Goal: Task Accomplishment & Management: Manage account settings

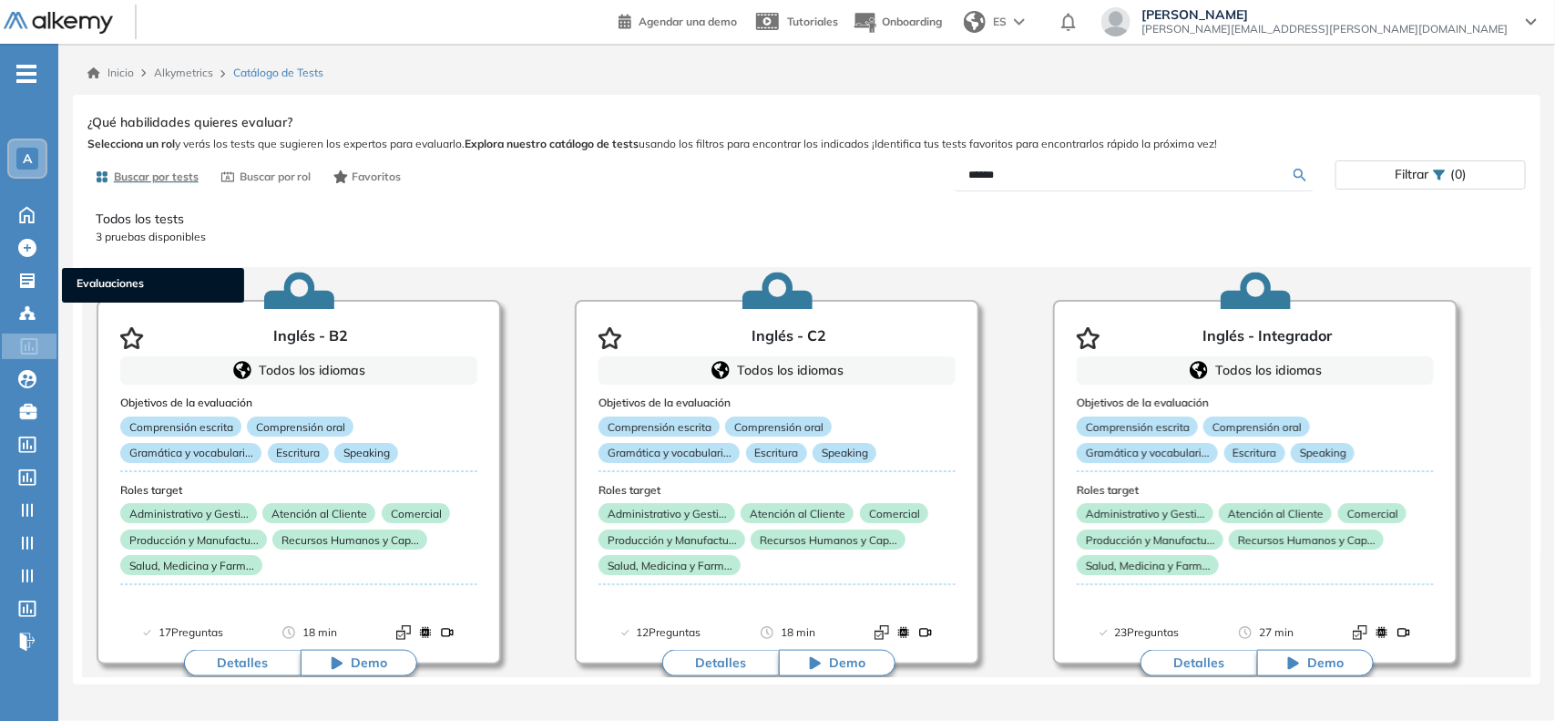
scroll to position [30, 0]
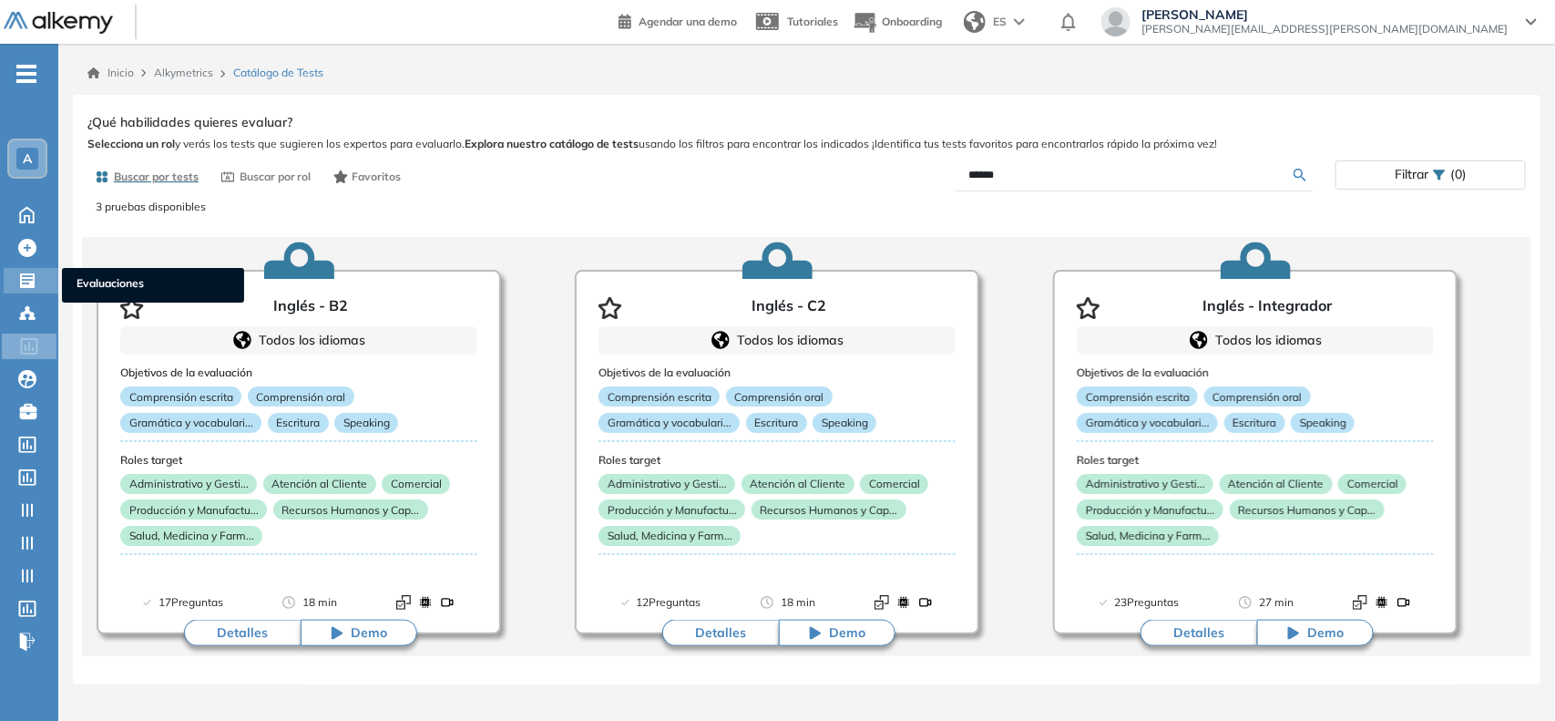
drag, startPoint x: 0, startPoint y: 0, endPoint x: 42, endPoint y: 265, distance: 268.4
click at [42, 268] on div "Evaluaciones Evaluaciones" at bounding box center [31, 281] width 55 height 26
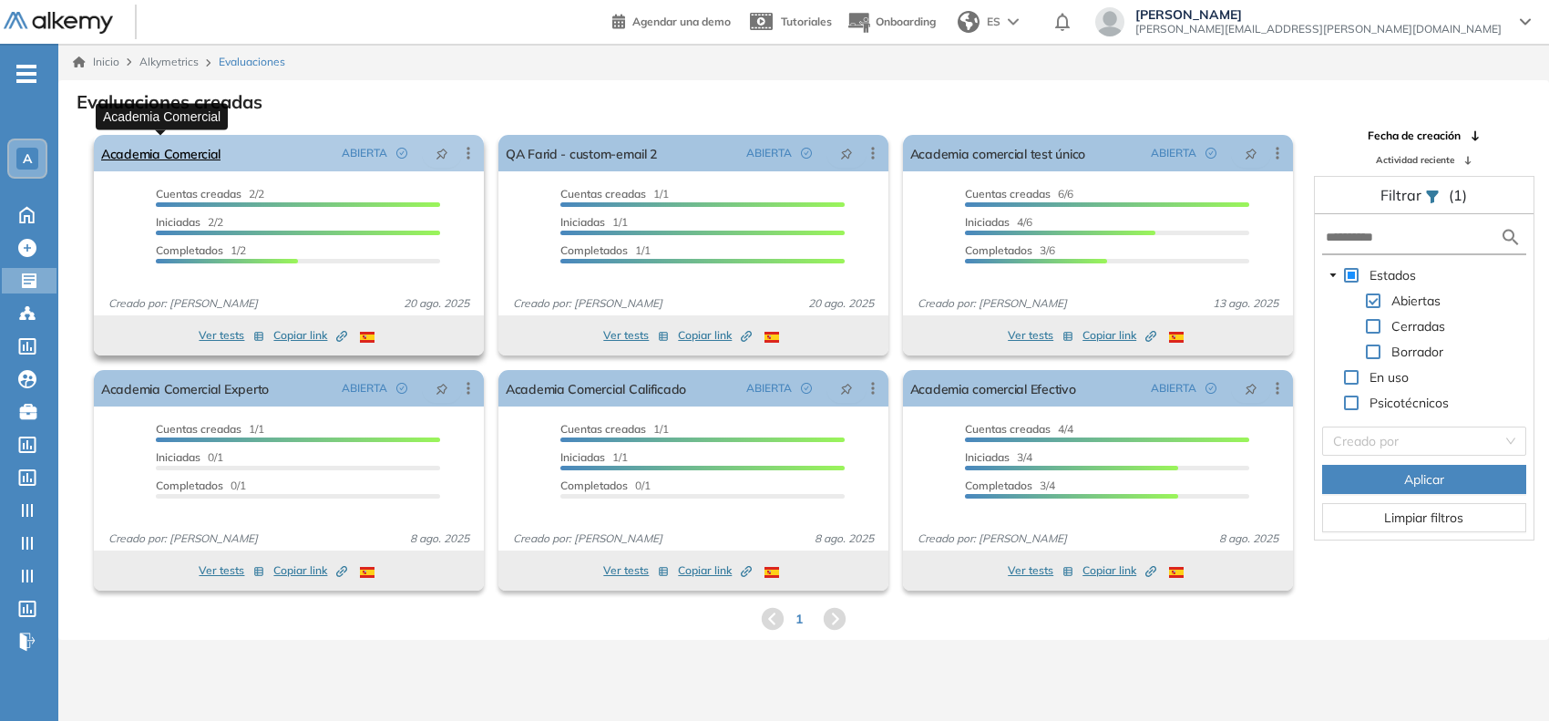
click at [155, 153] on link "Academia Comercial" at bounding box center [160, 153] width 119 height 36
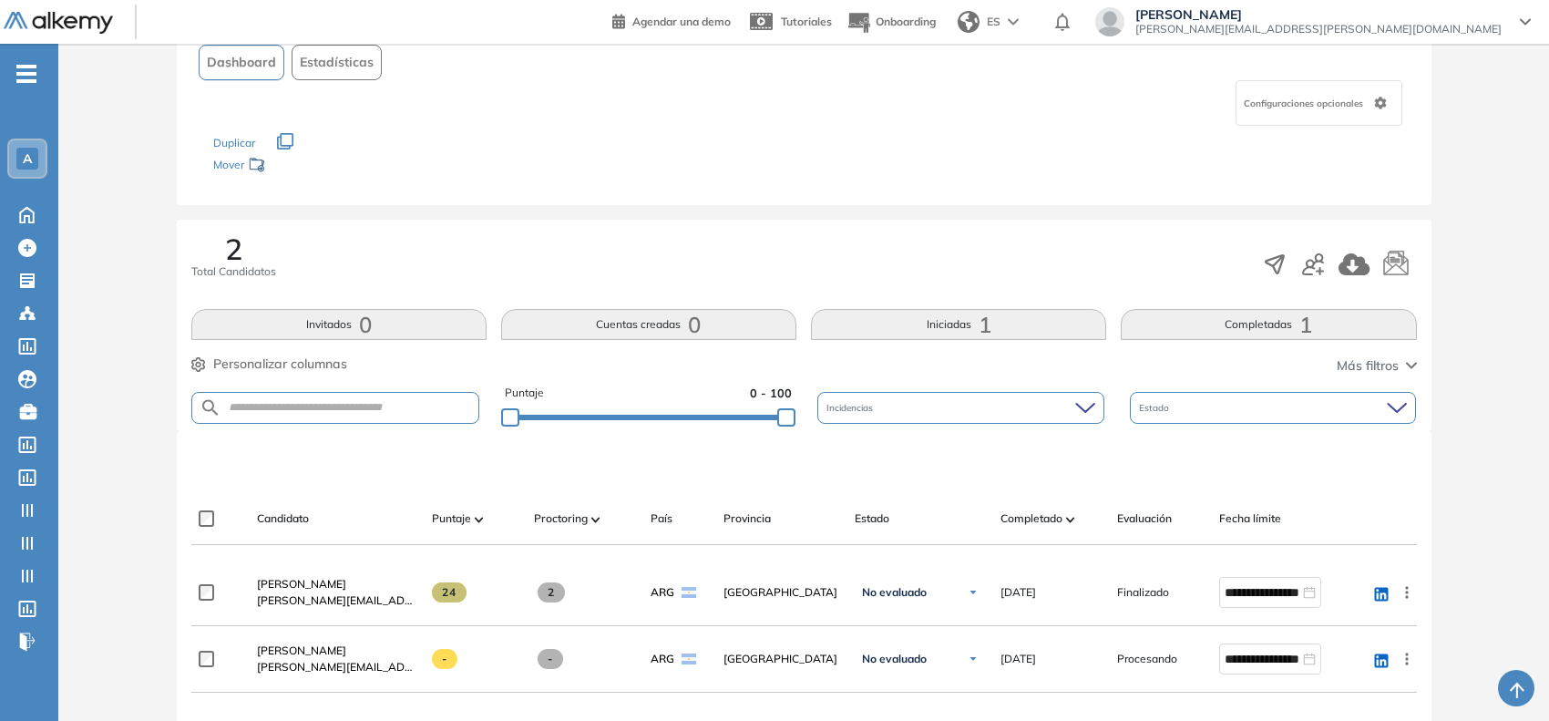
scroll to position [454, 0]
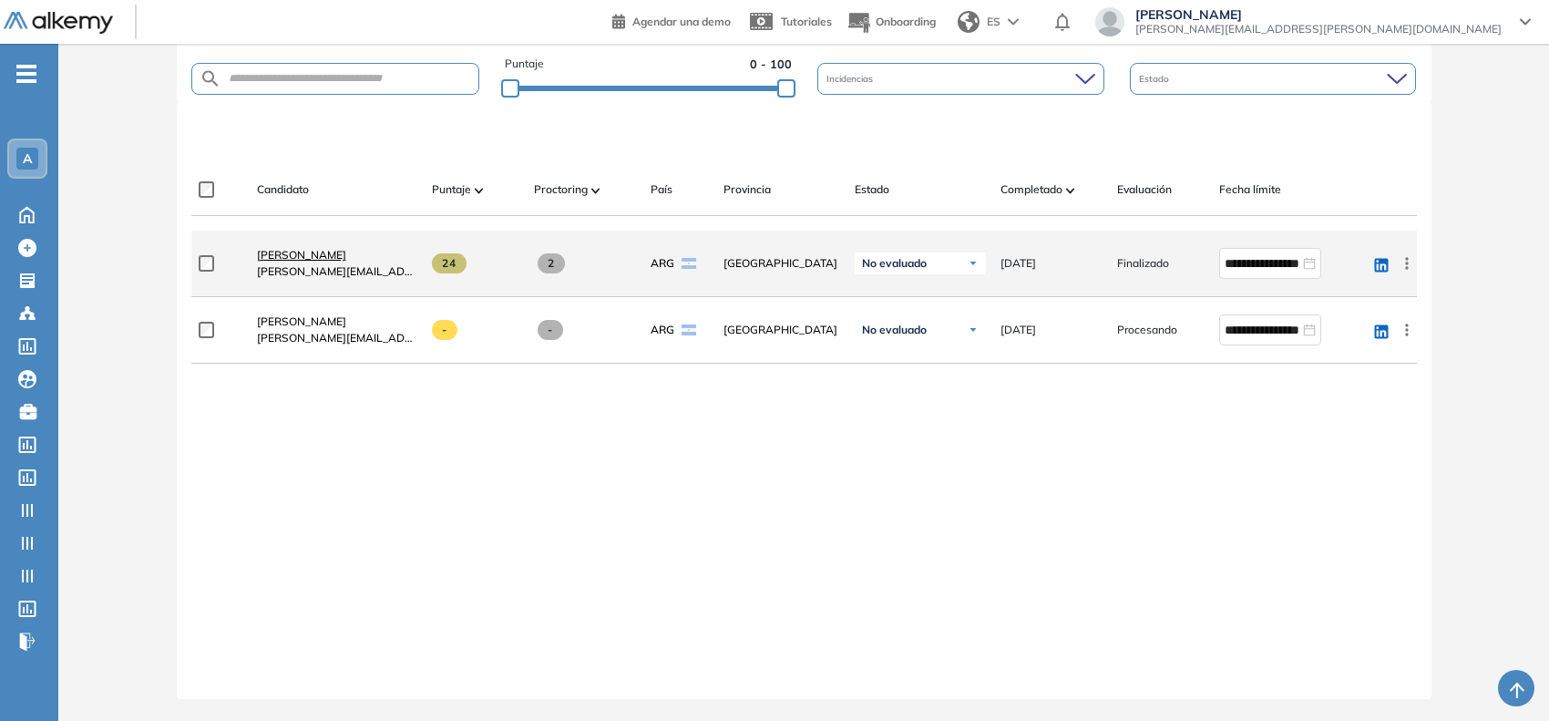
click at [316, 252] on span "[PERSON_NAME]" at bounding box center [301, 255] width 89 height 14
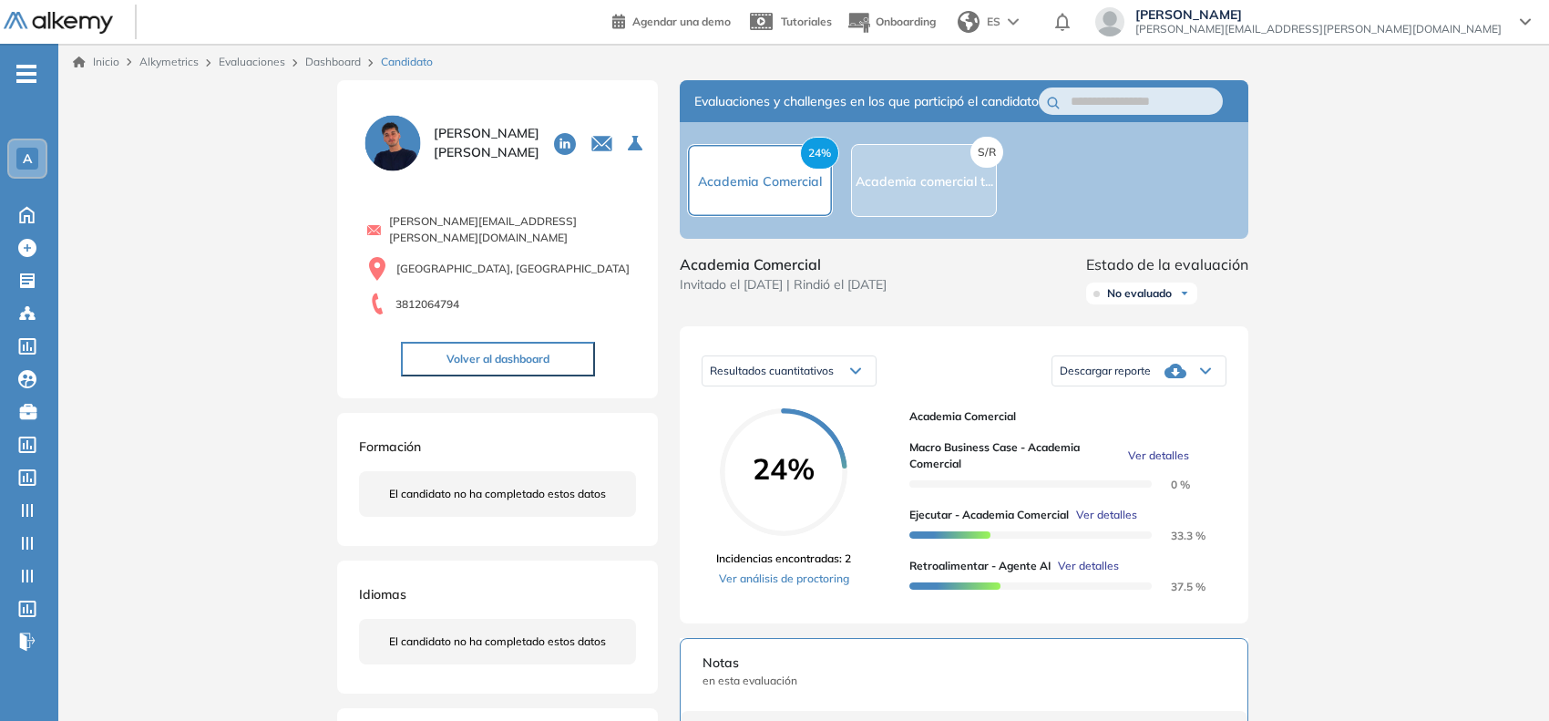
click at [1175, 464] on span "Ver detalles" at bounding box center [1158, 455] width 61 height 16
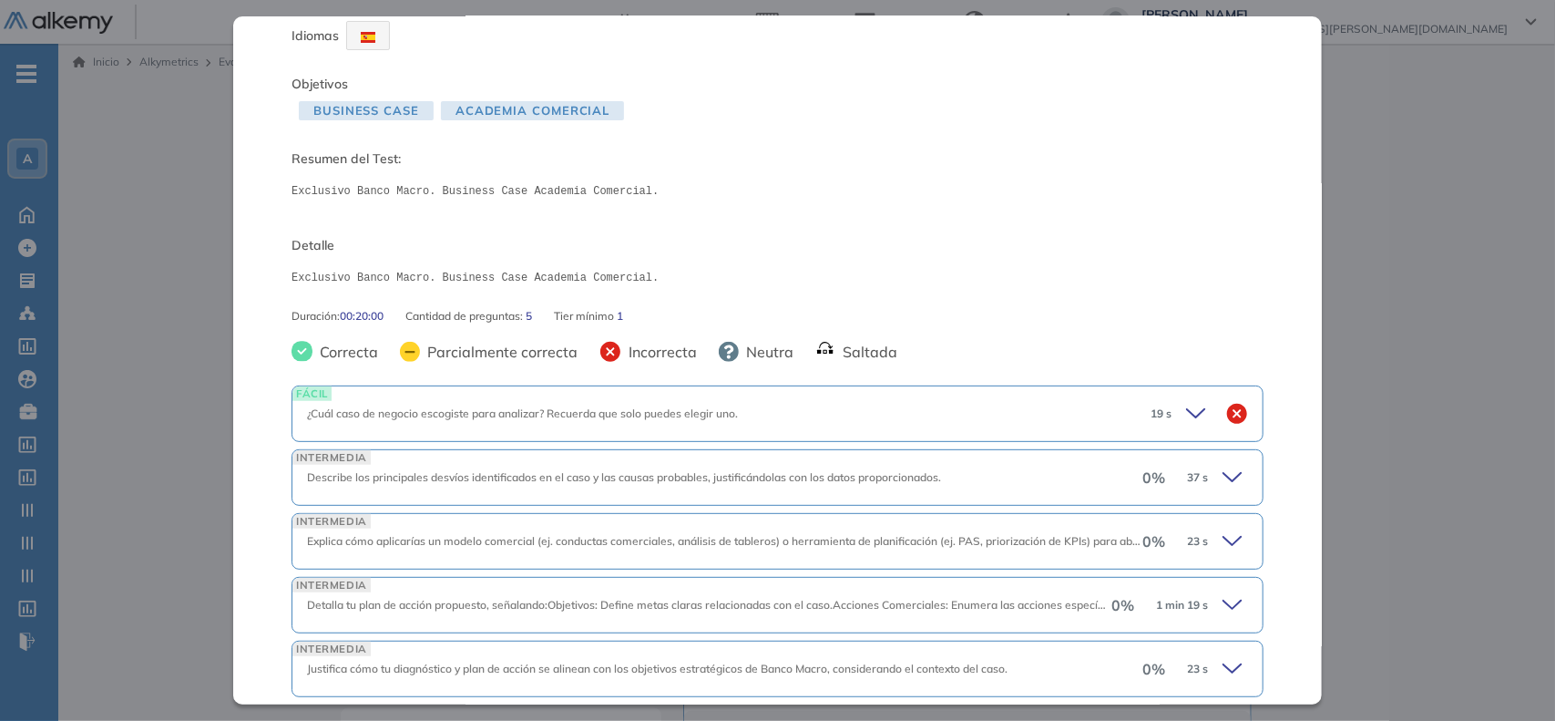
scroll to position [134, 0]
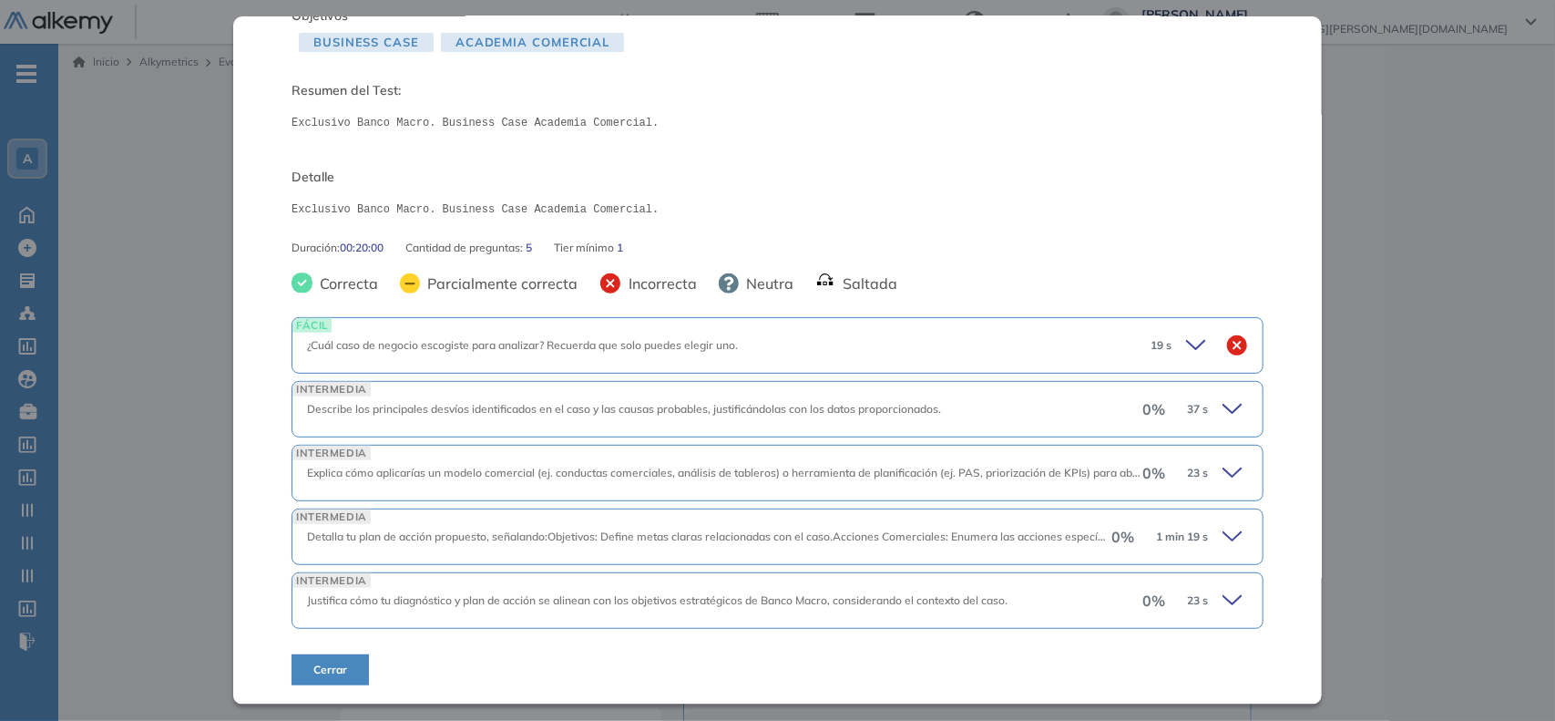
click at [1223, 414] on icon at bounding box center [1236, 409] width 26 height 26
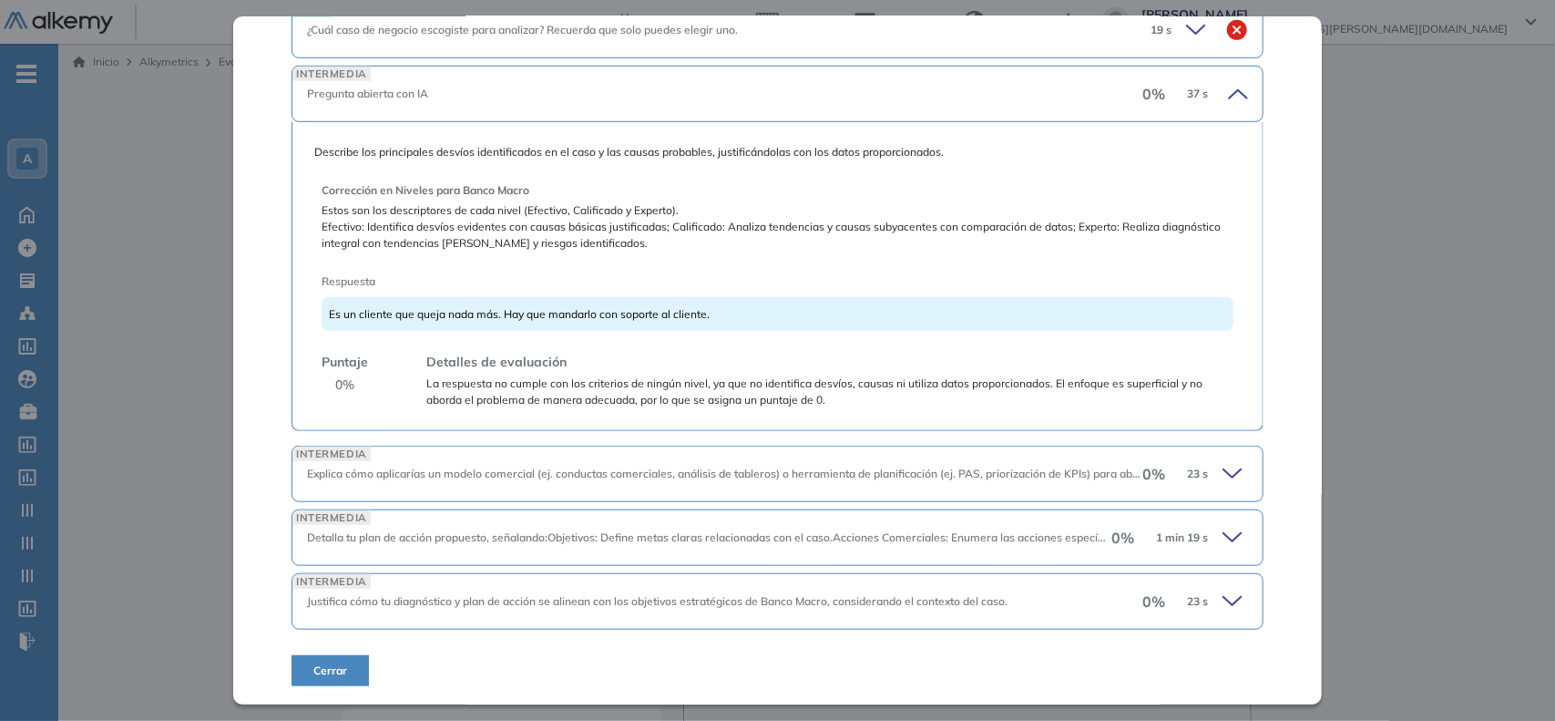
scroll to position [451, 0]
click at [1223, 462] on icon at bounding box center [1236, 473] width 26 height 26
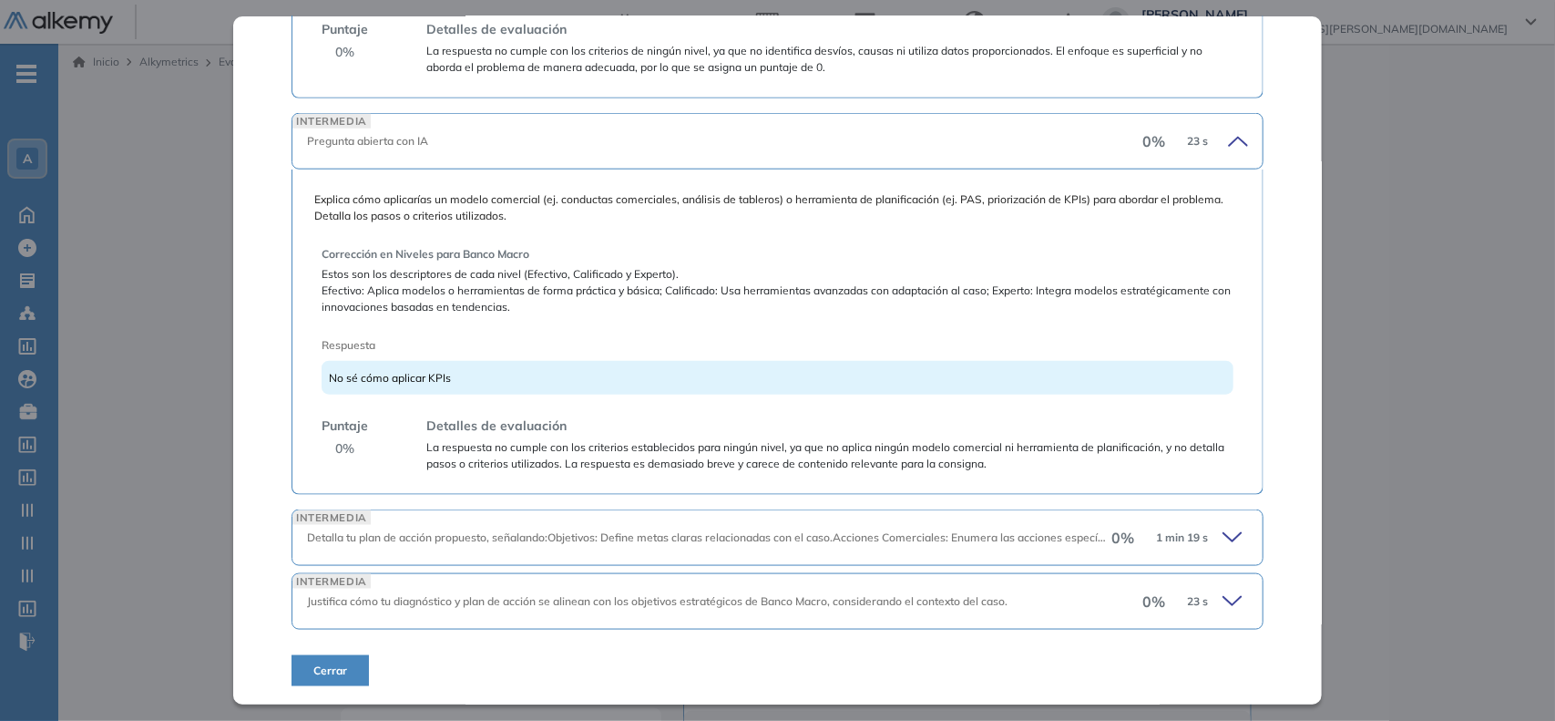
scroll to position [783, 0]
click at [1223, 530] on icon at bounding box center [1236, 537] width 26 height 26
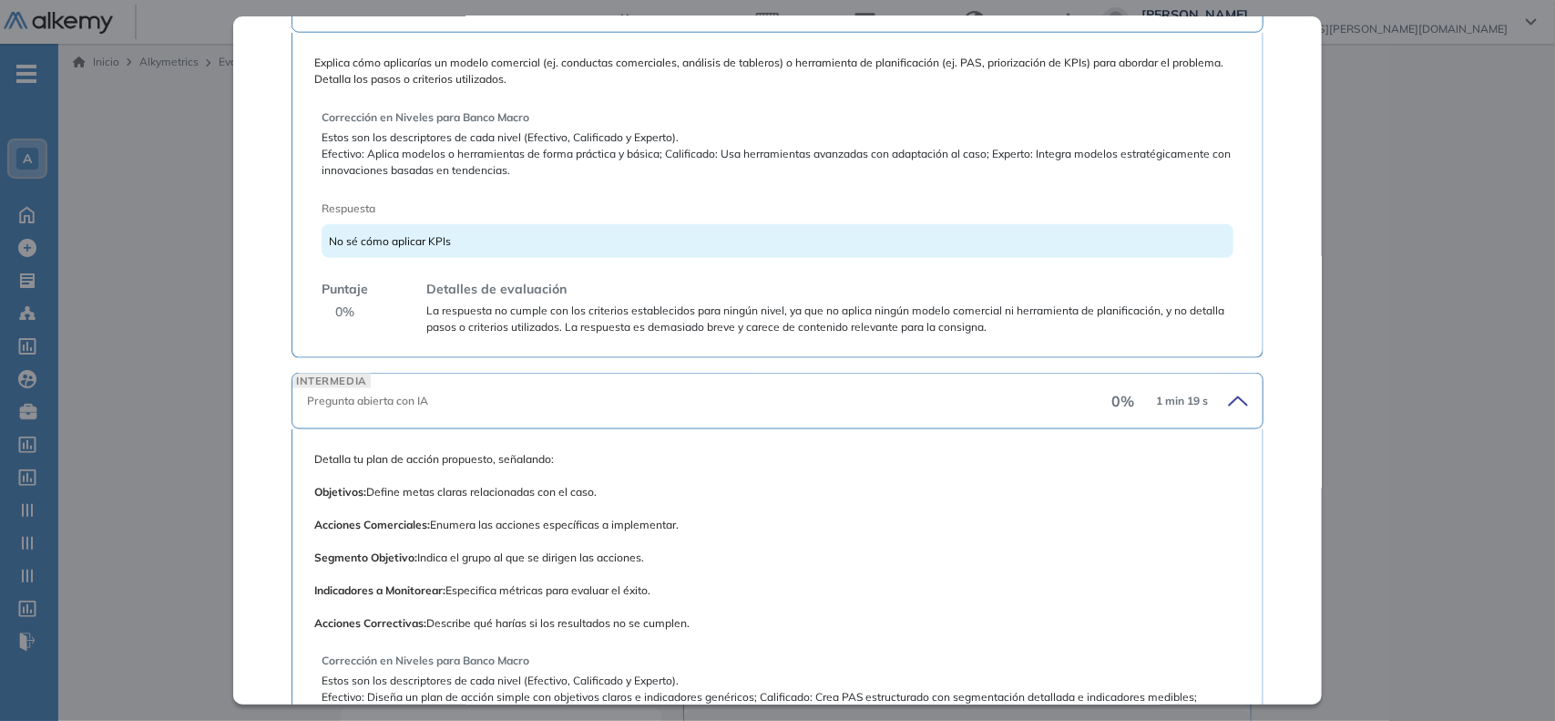
scroll to position [1353, 0]
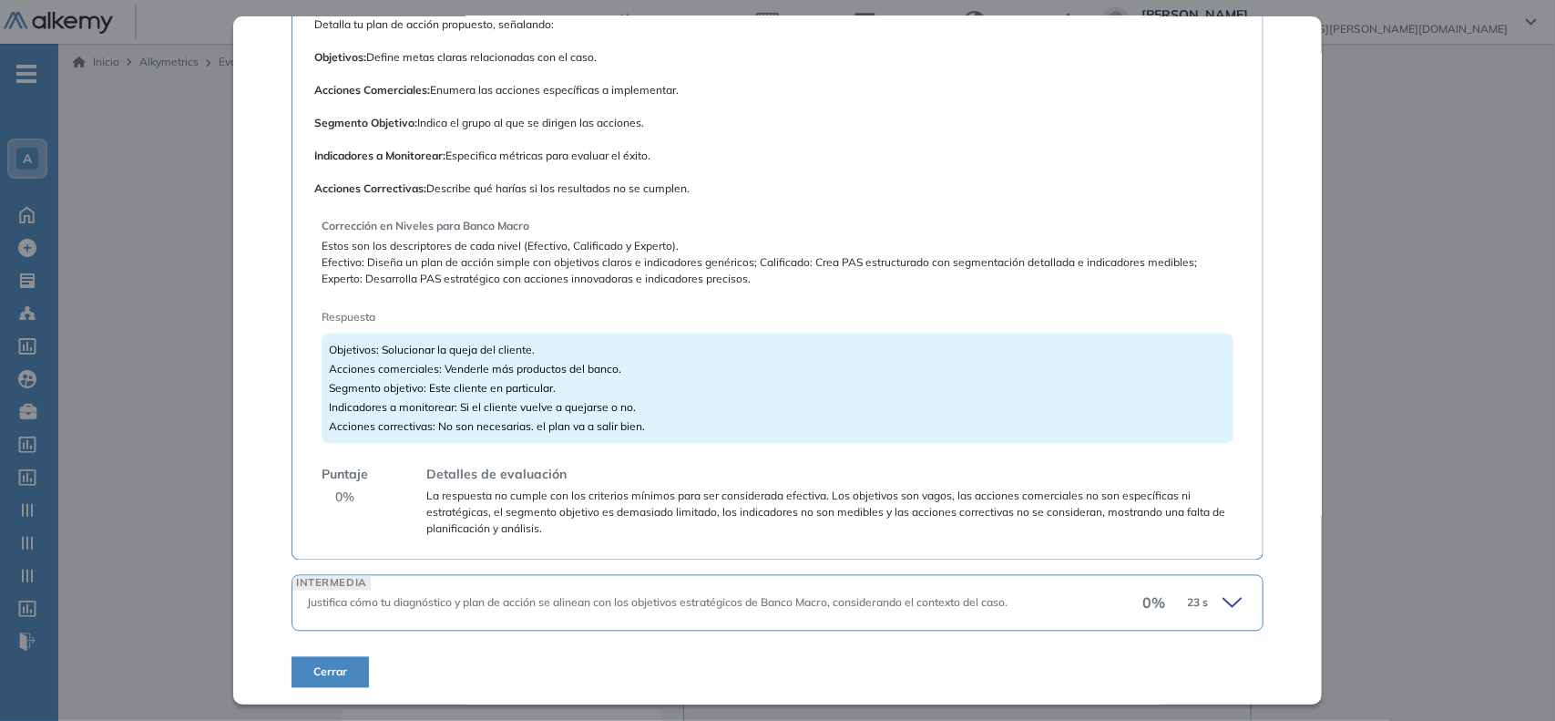
click at [1223, 608] on icon at bounding box center [1236, 603] width 26 height 26
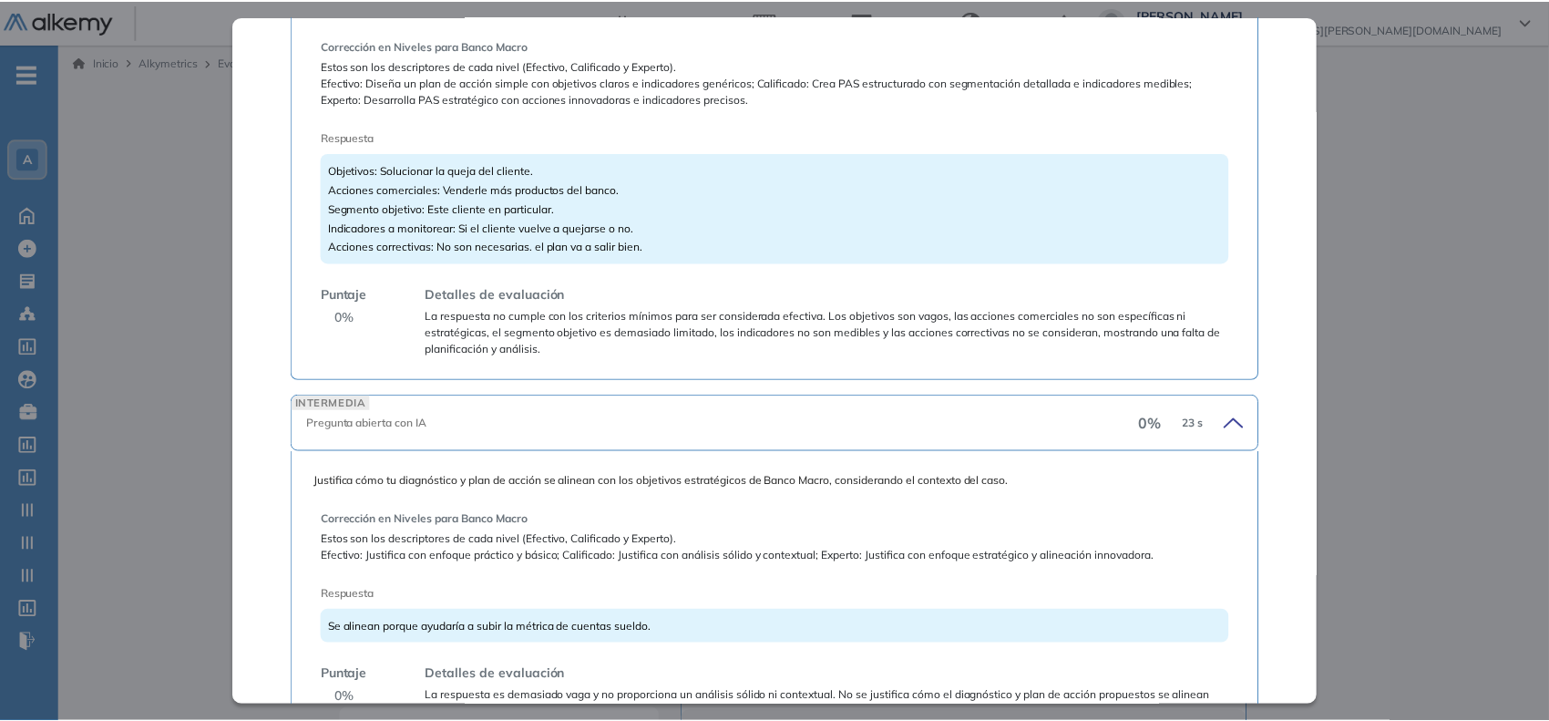
scroll to position [1673, 0]
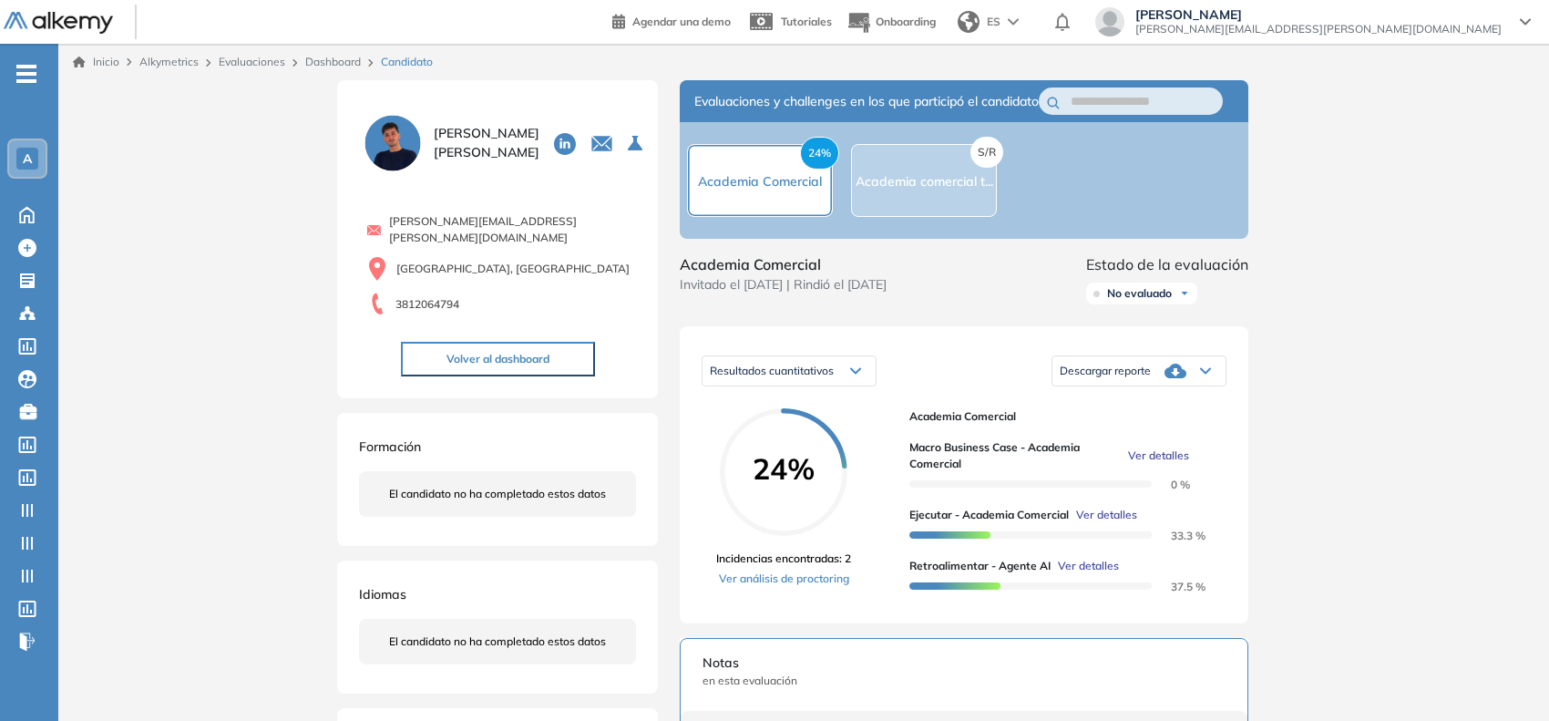
click at [1371, 363] on div "Inicio Alkymetrics Evaluaciones Dashboard Candidato Macro Business Case - Acade…" at bounding box center [803, 651] width 1490 height 1215
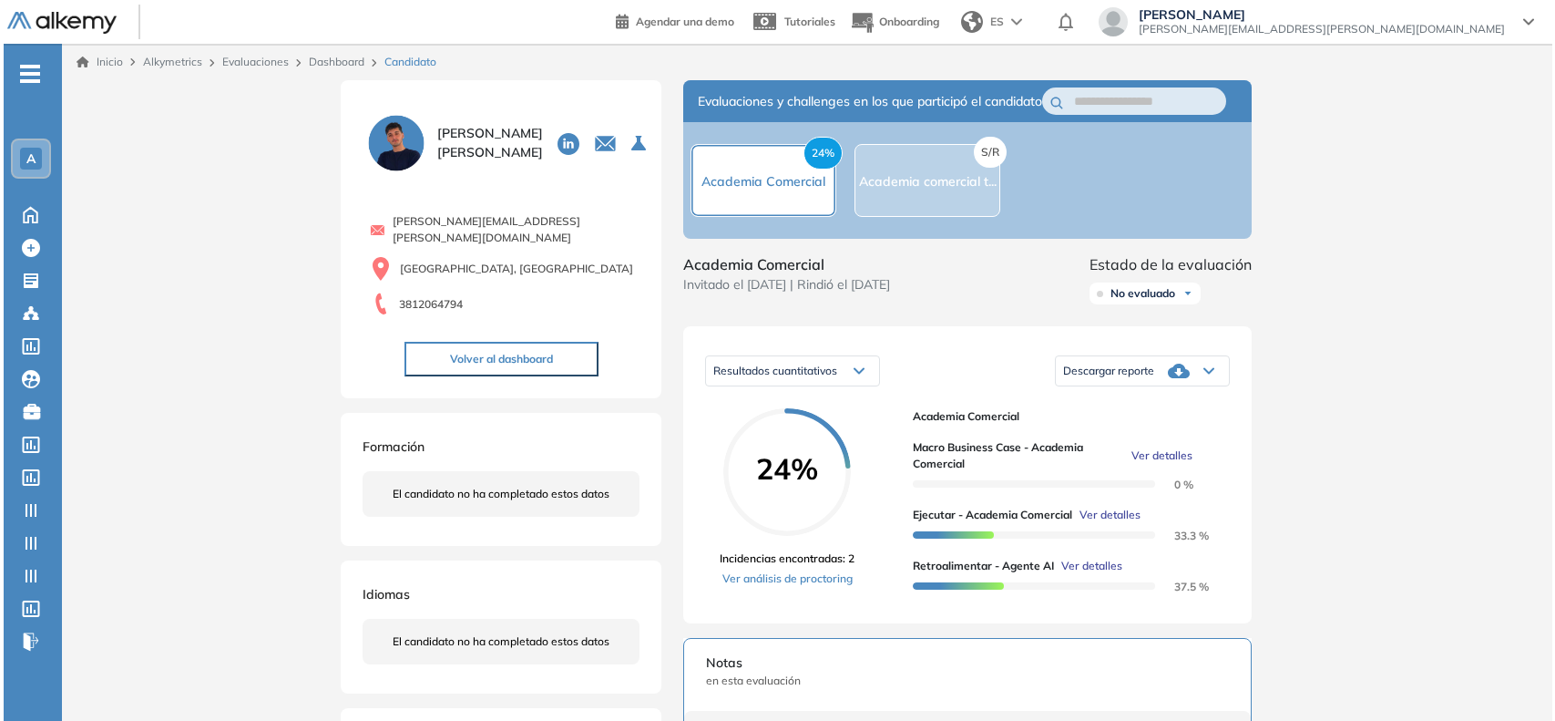
scroll to position [1353, 0]
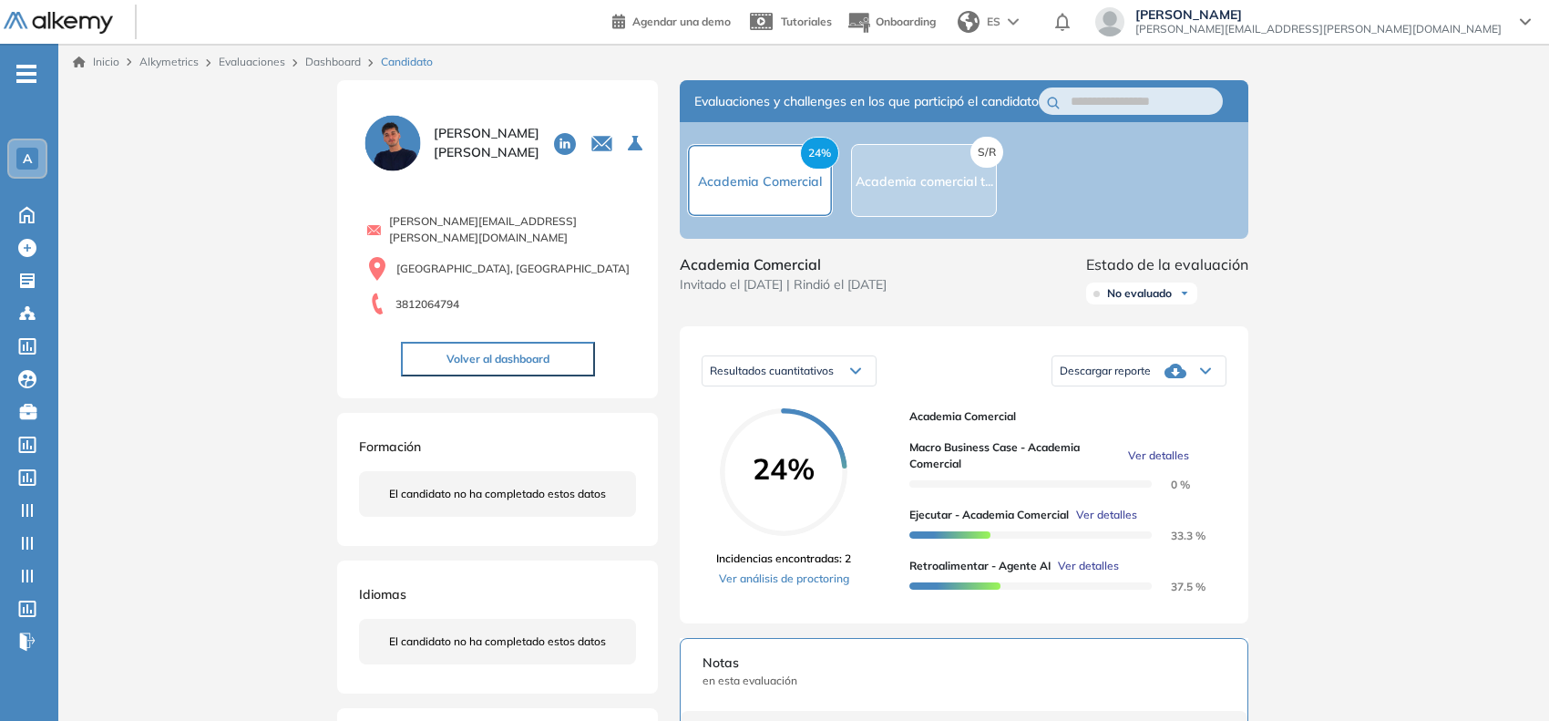
click at [1122, 523] on span "Ver detalles" at bounding box center [1106, 515] width 61 height 16
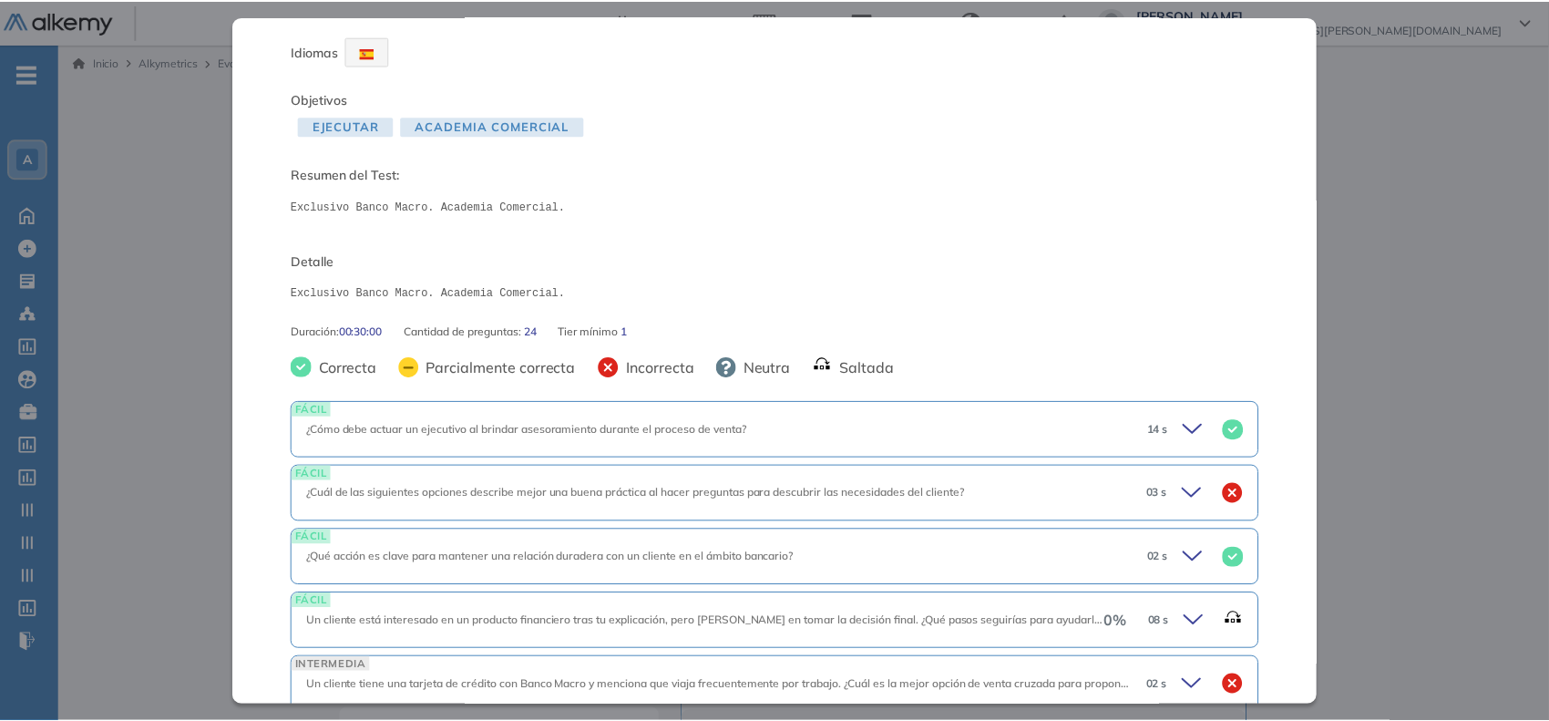
scroll to position [0, 0]
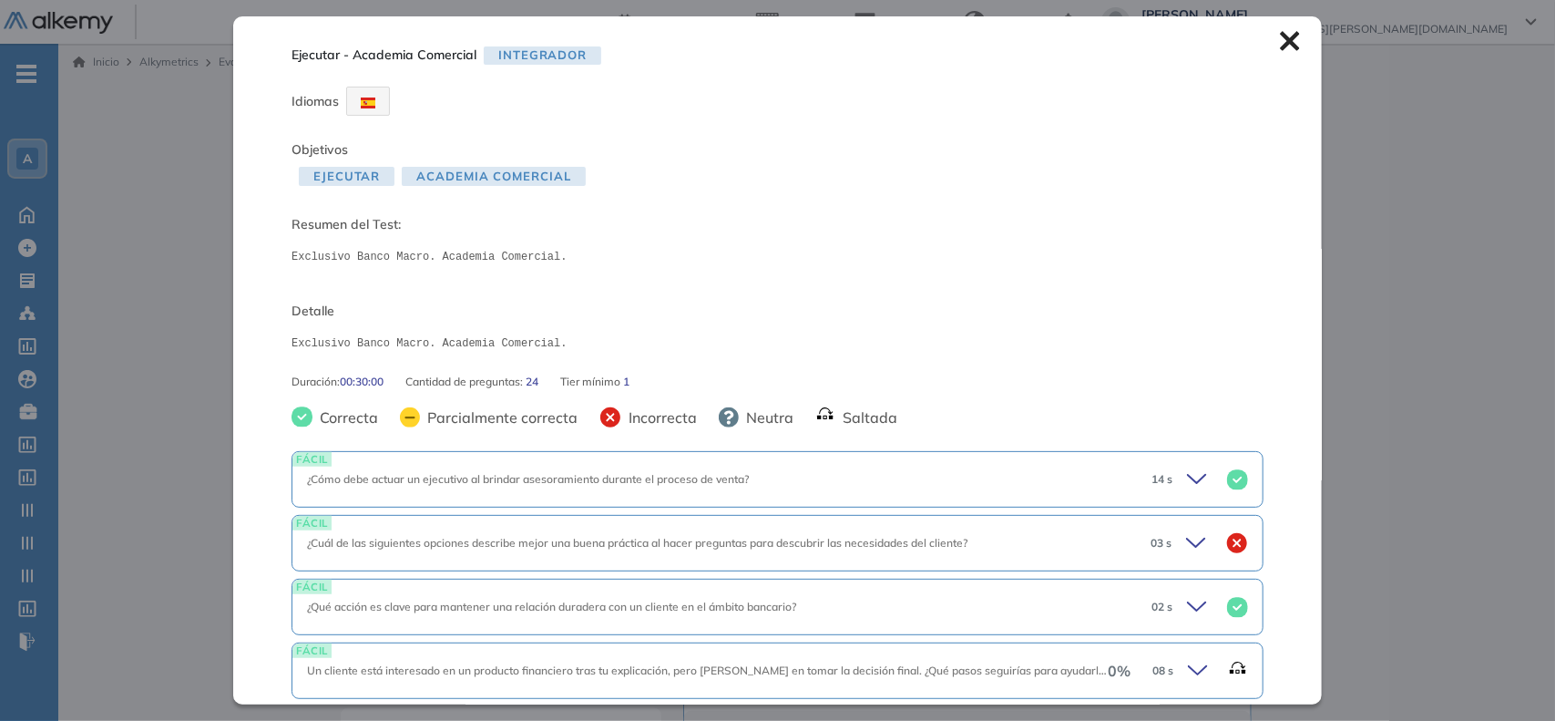
click at [1439, 406] on div "Inicio Alkymetrics Evaluaciones Dashboard Candidato Ejecutar - Academia Comerci…" at bounding box center [806, 651] width 1497 height 1215
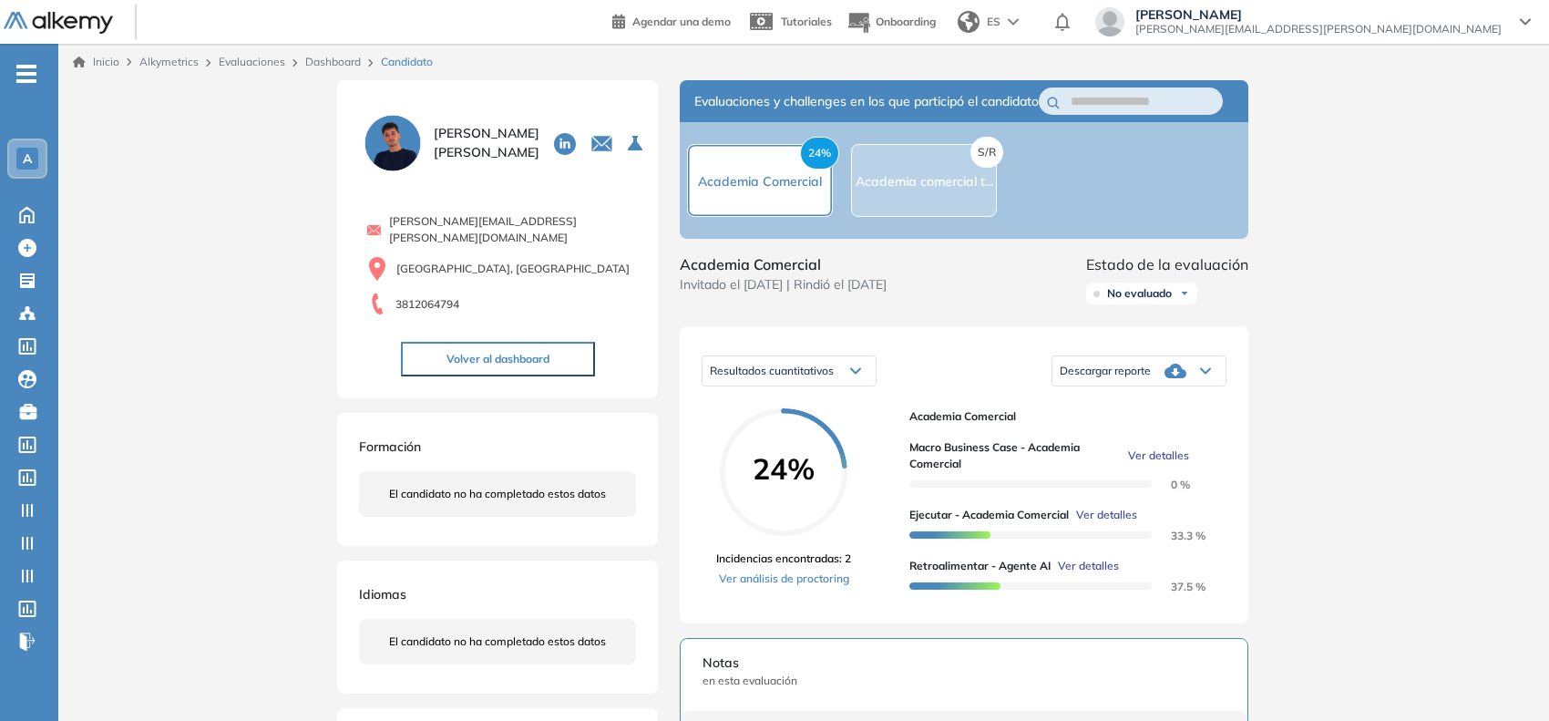
click at [1070, 574] on span "Ver detalles" at bounding box center [1088, 566] width 61 height 16
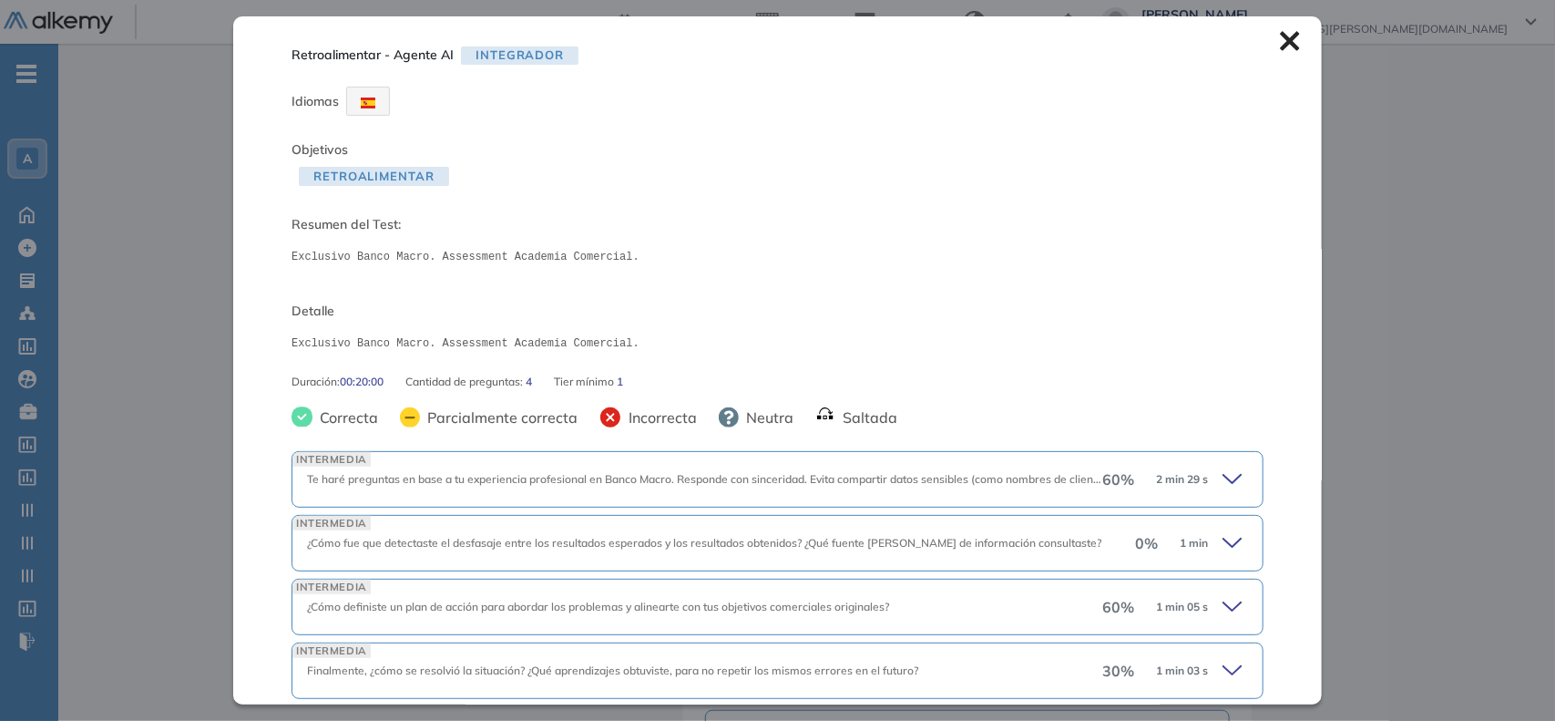
click at [1282, 50] on icon at bounding box center [1290, 41] width 20 height 20
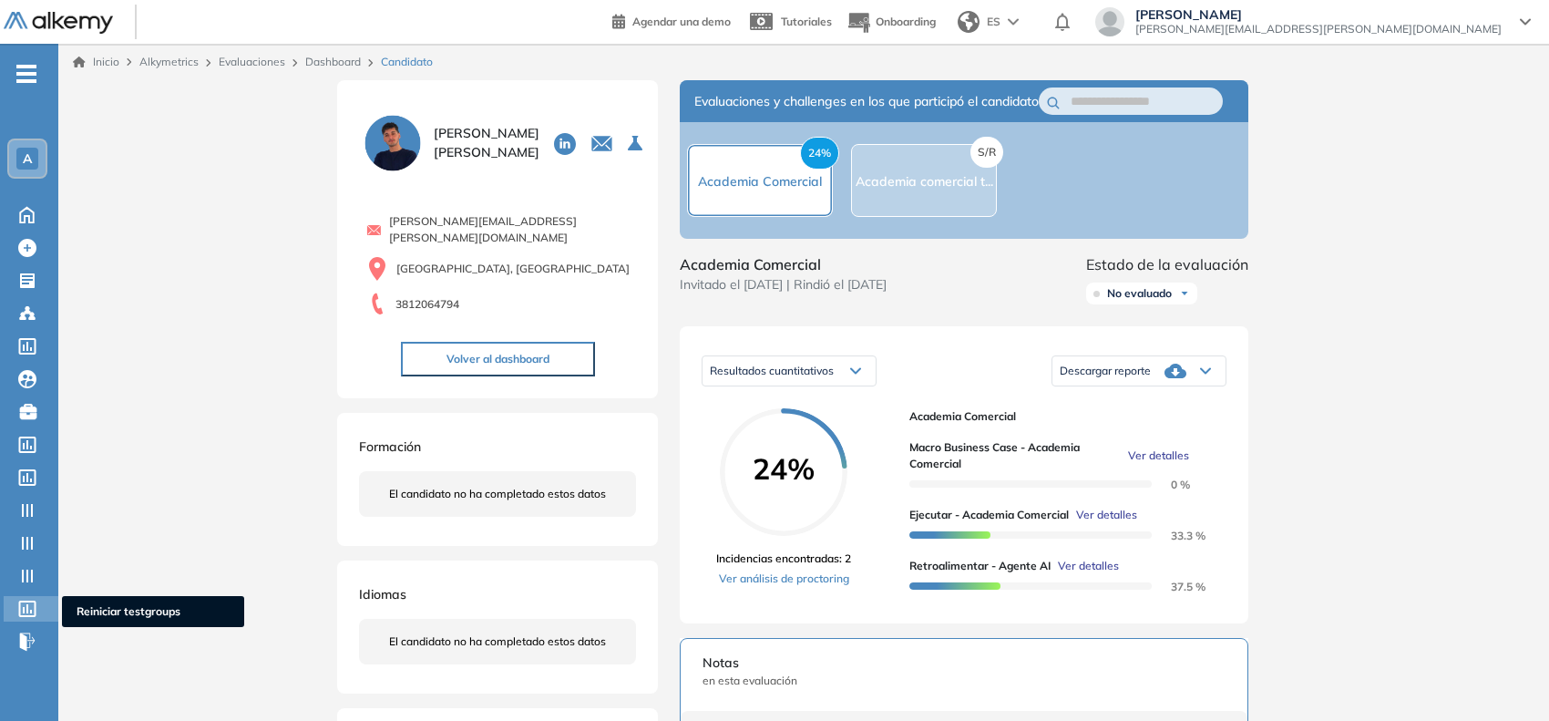
click at [32, 600] on icon at bounding box center [27, 608] width 17 height 16
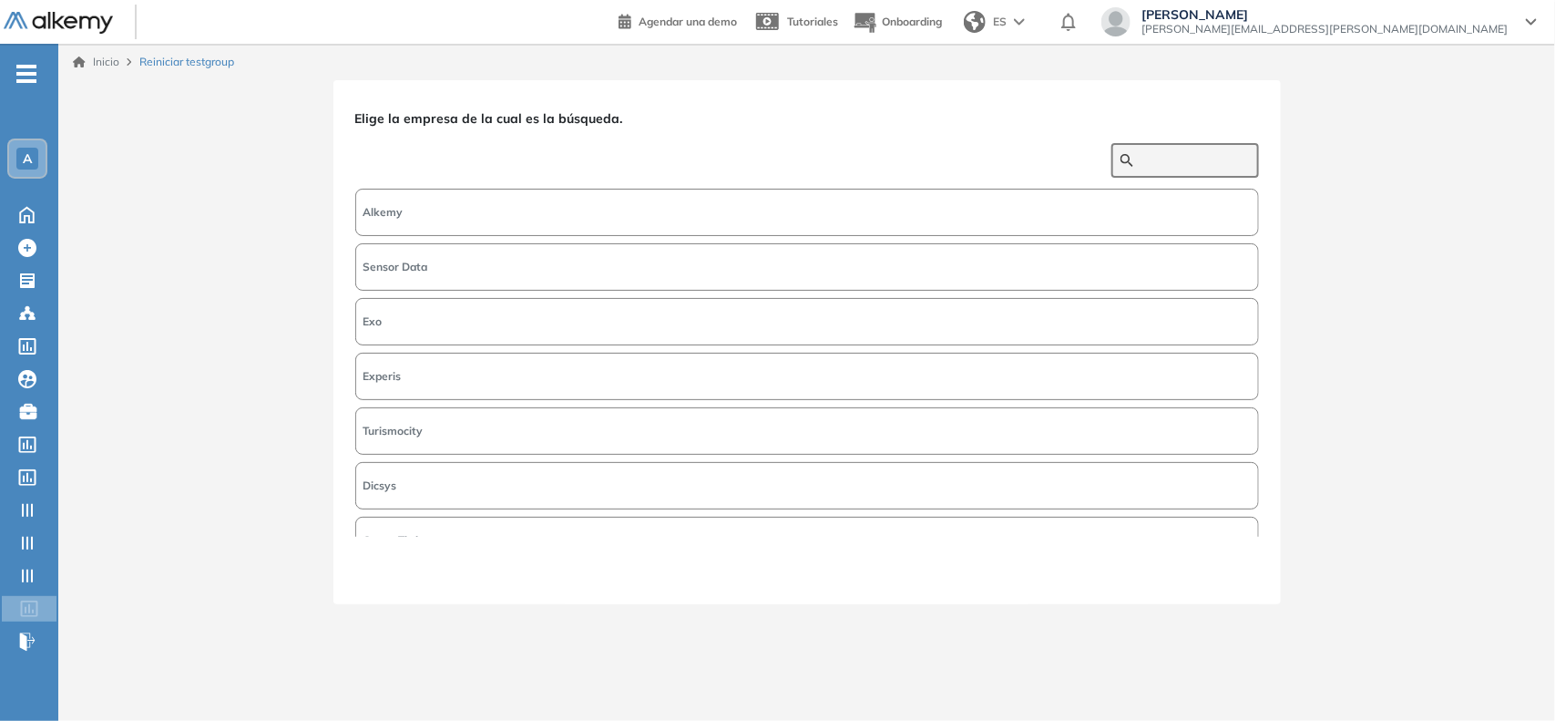
click at [1141, 152] on input "text" at bounding box center [1195, 160] width 109 height 16
type input "*****"
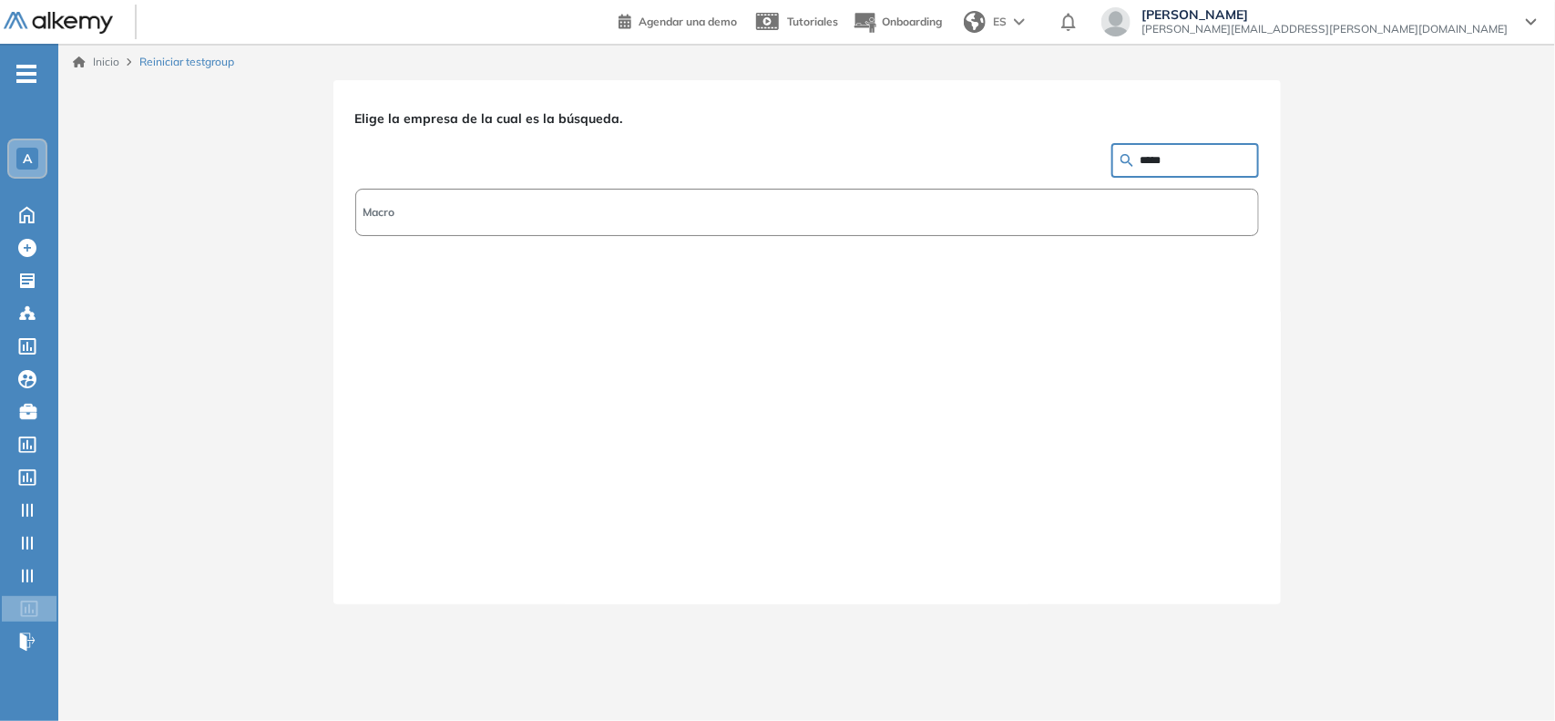
click at [1135, 212] on button "Macro" at bounding box center [807, 212] width 904 height 47
click at [1223, 572] on button "Siguiente" at bounding box center [1220, 570] width 78 height 24
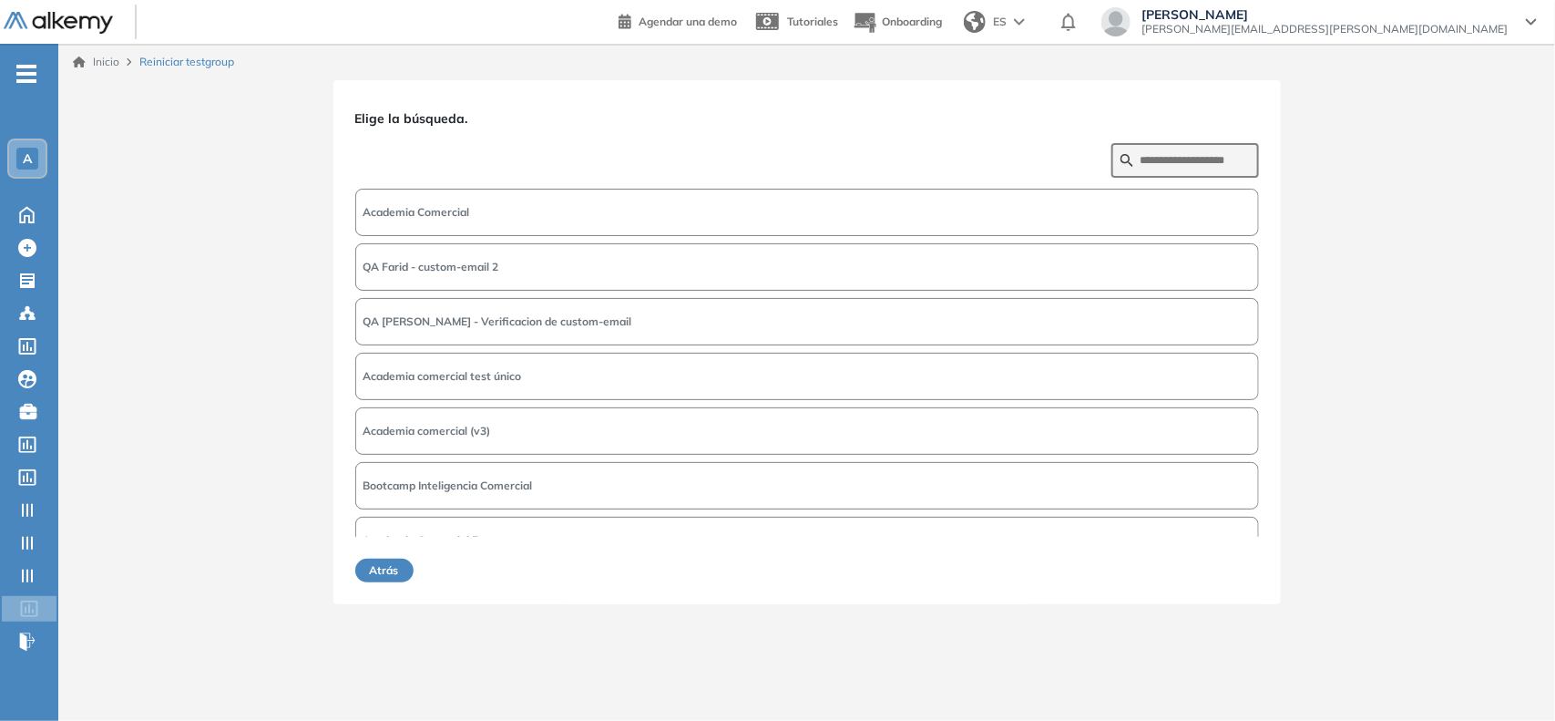
click at [466, 205] on span "Academia Comercial" at bounding box center [416, 212] width 107 height 16
click at [1228, 571] on button "Siguiente" at bounding box center [1220, 570] width 78 height 24
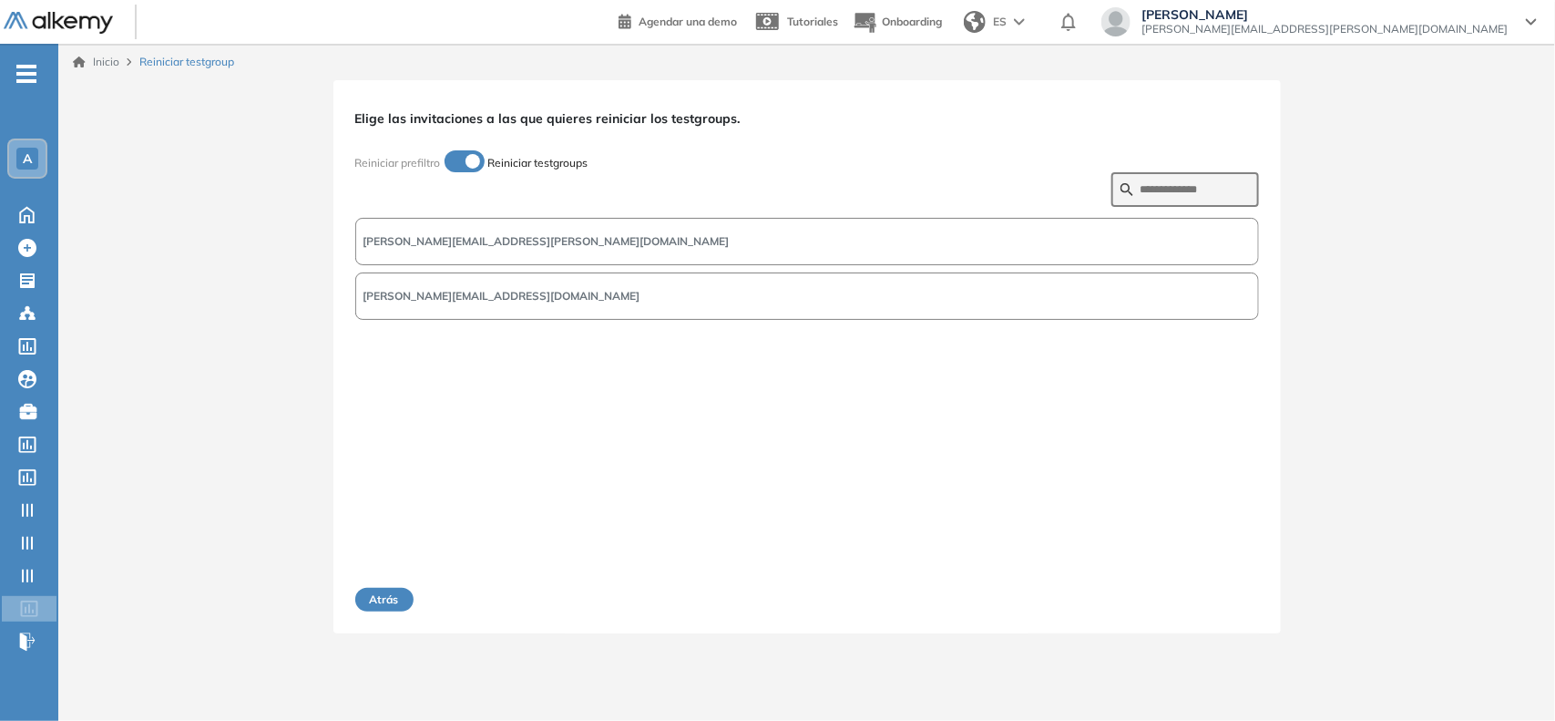
click at [522, 241] on button "[PERSON_NAME][EMAIL_ADDRESS][PERSON_NAME][DOMAIN_NAME]" at bounding box center [807, 241] width 904 height 47
click at [1219, 597] on button "Siguiente" at bounding box center [1220, 600] width 78 height 24
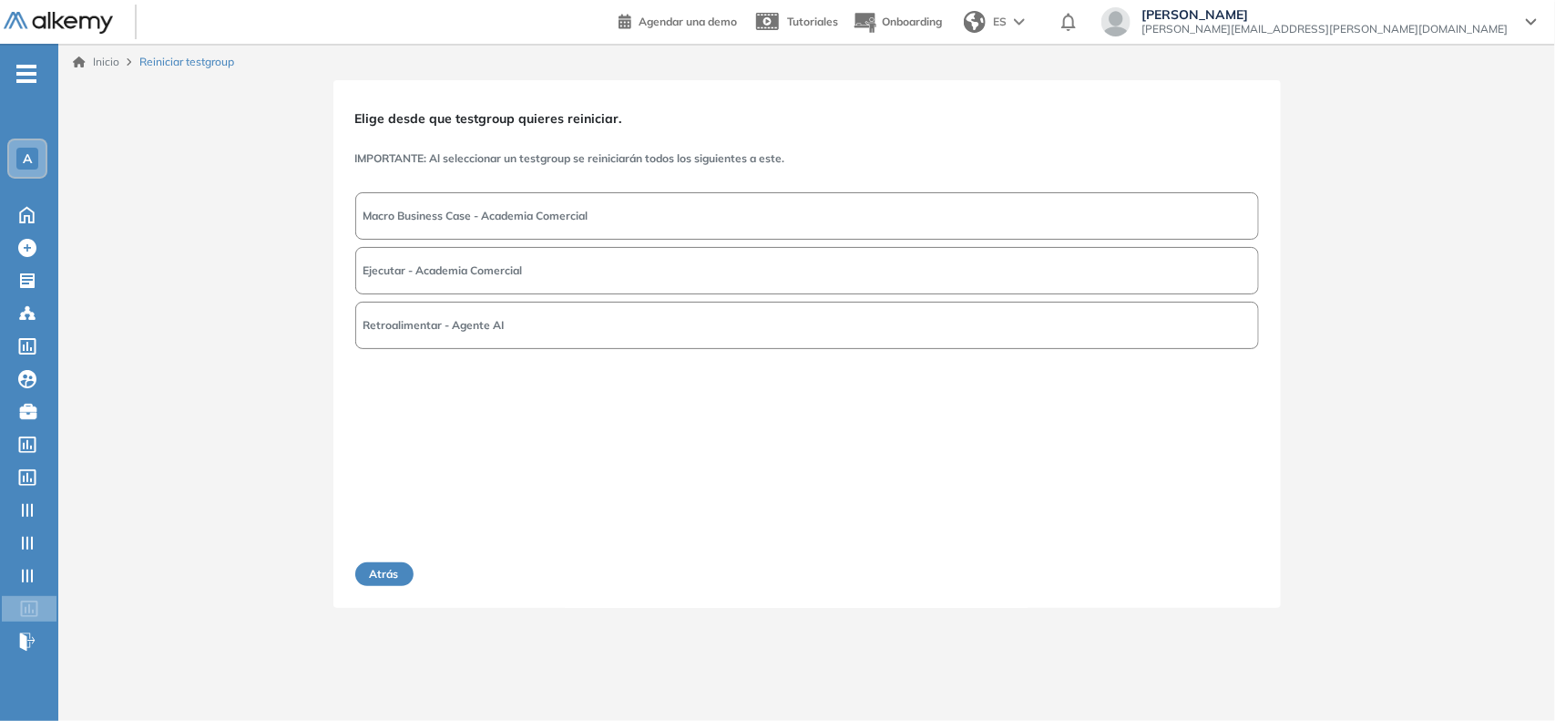
click at [488, 338] on button "Retroalimentar - Agente AI" at bounding box center [807, 325] width 904 height 47
click at [1201, 575] on button "Siguiente" at bounding box center [1220, 574] width 78 height 24
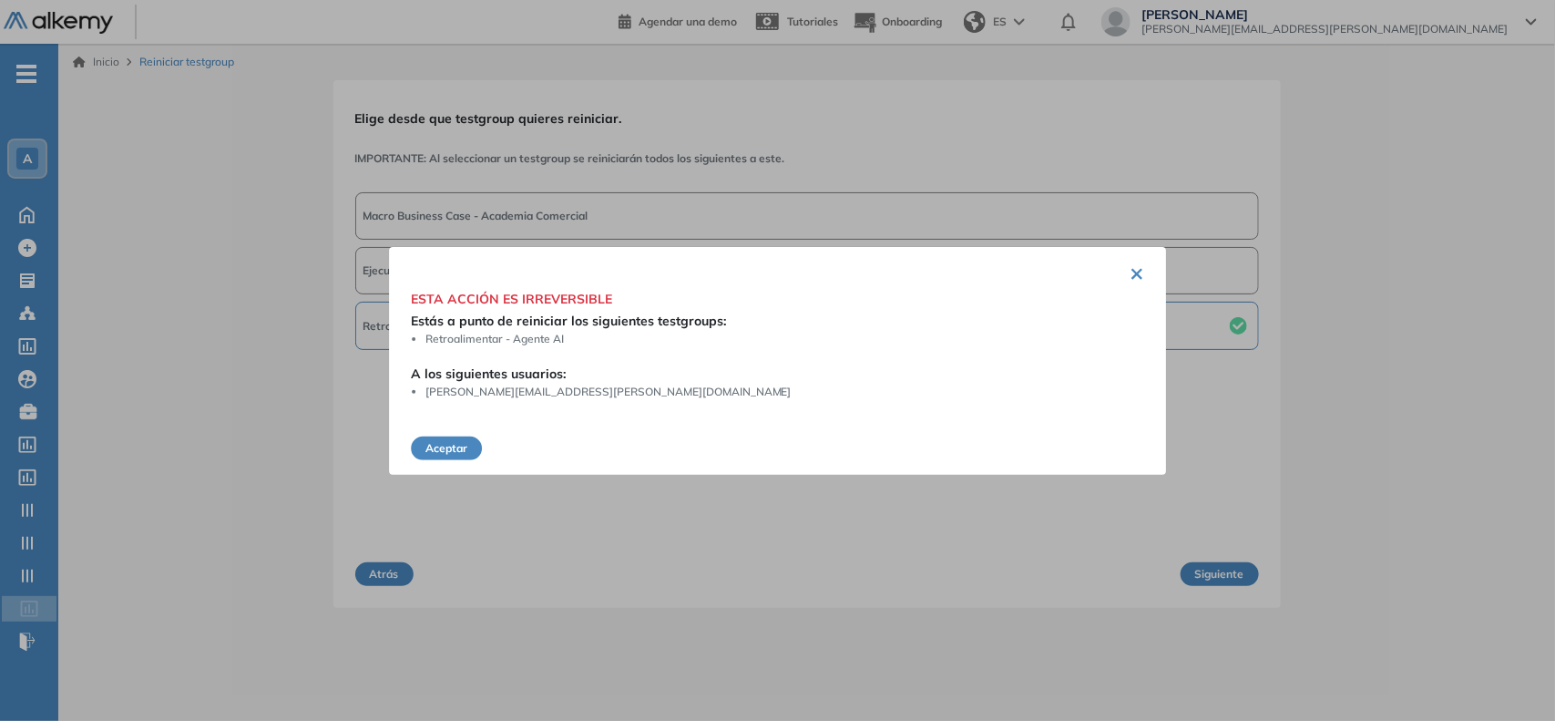
click at [457, 442] on button "Aceptar" at bounding box center [446, 448] width 71 height 24
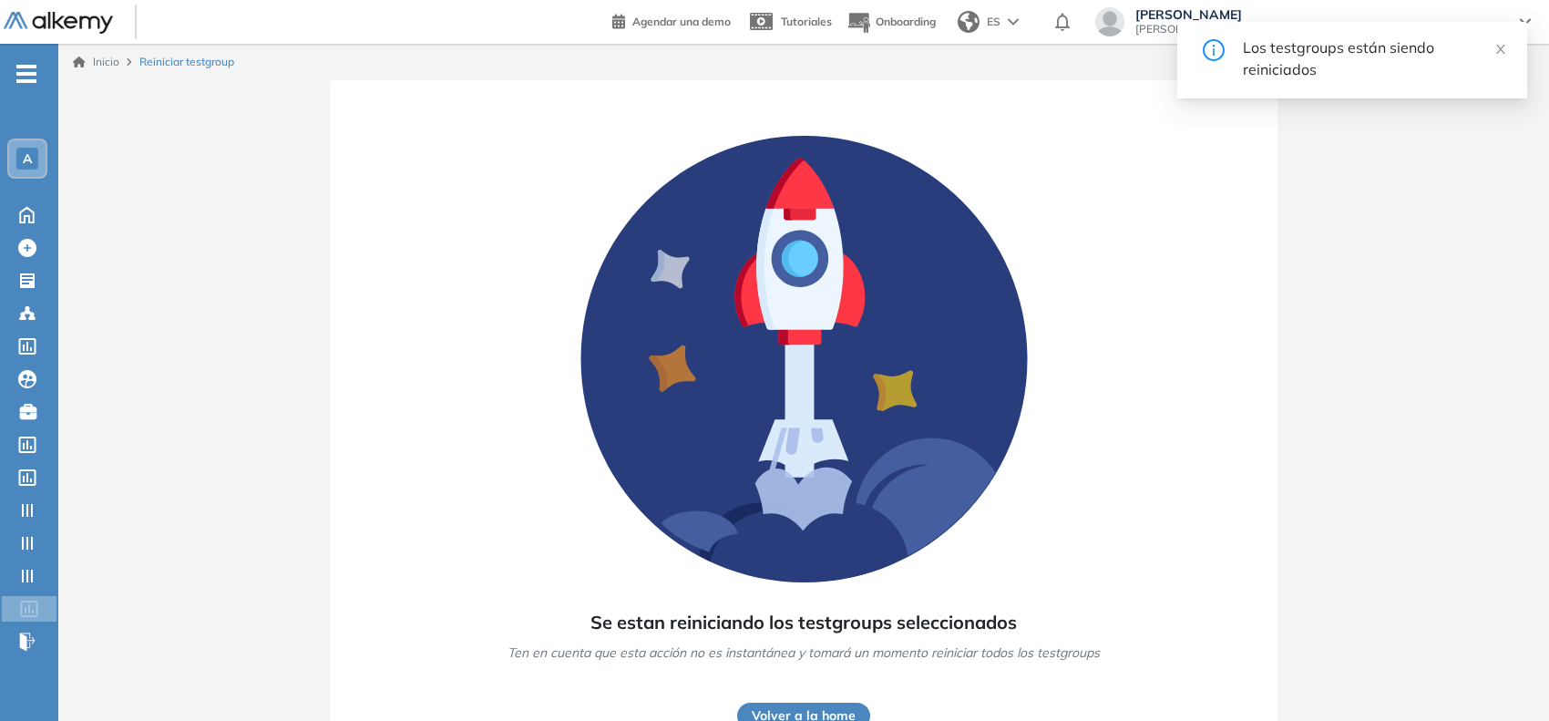
scroll to position [51, 0]
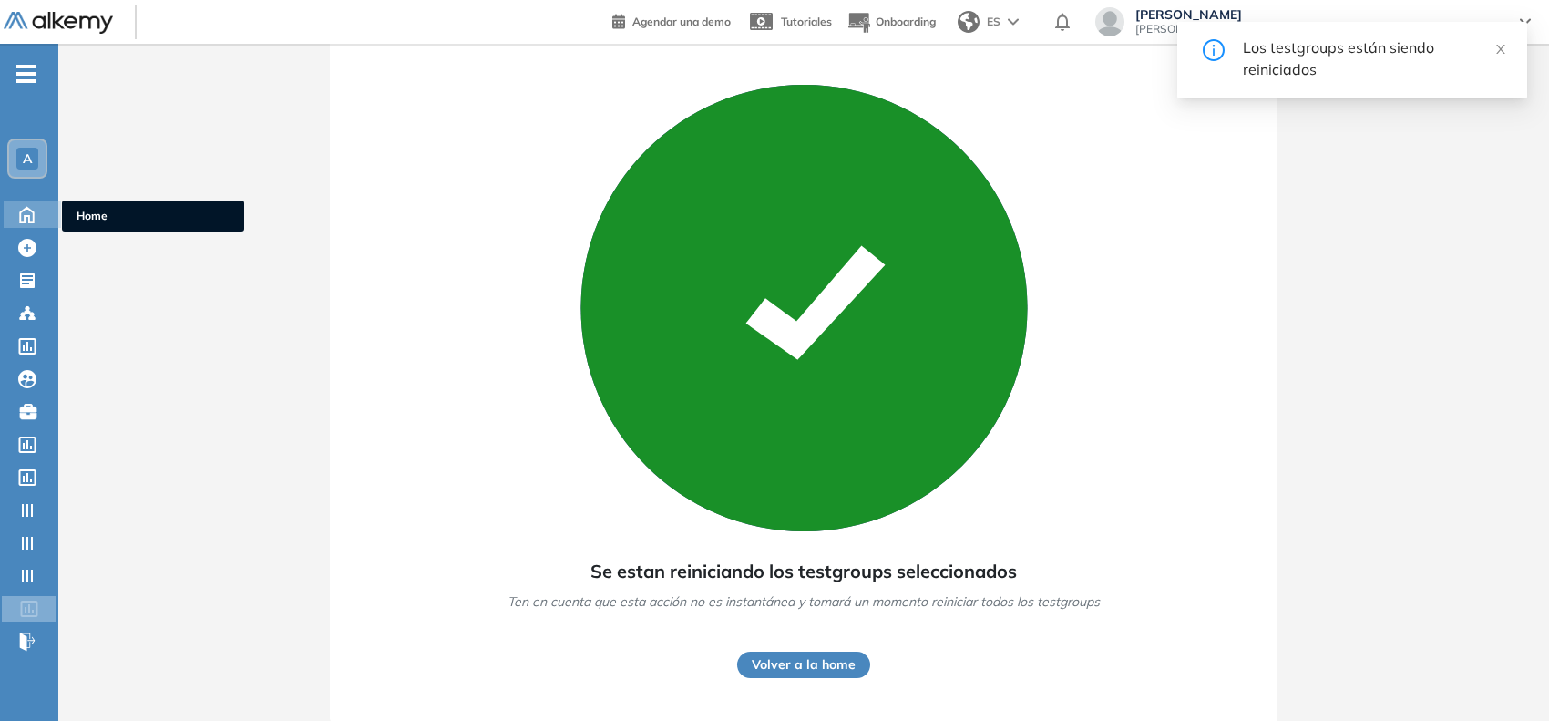
click at [33, 207] on icon at bounding box center [27, 213] width 32 height 22
